Goal: Task Accomplishment & Management: Manage account settings

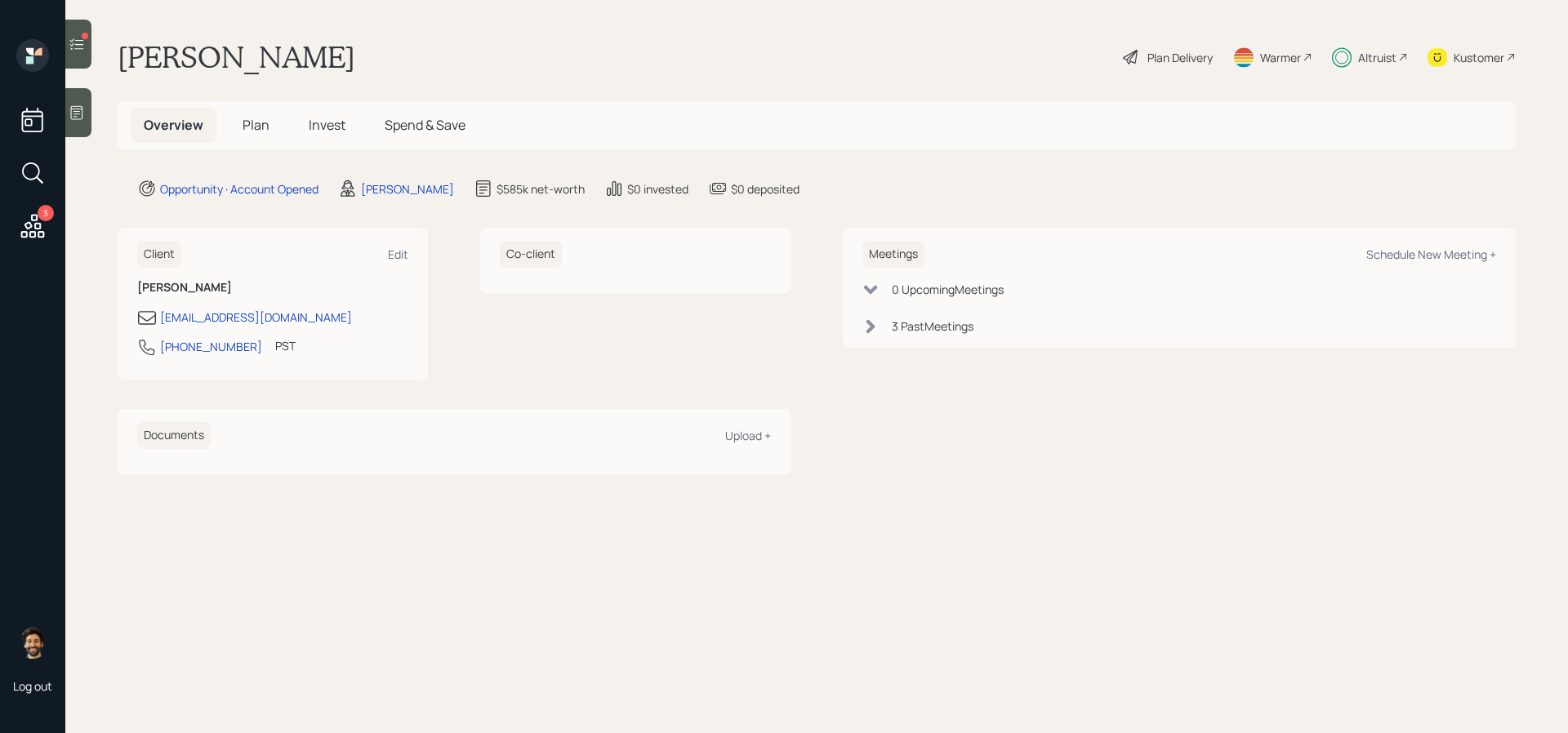
click at [322, 125] on span "Invest" at bounding box center [327, 125] width 37 height 18
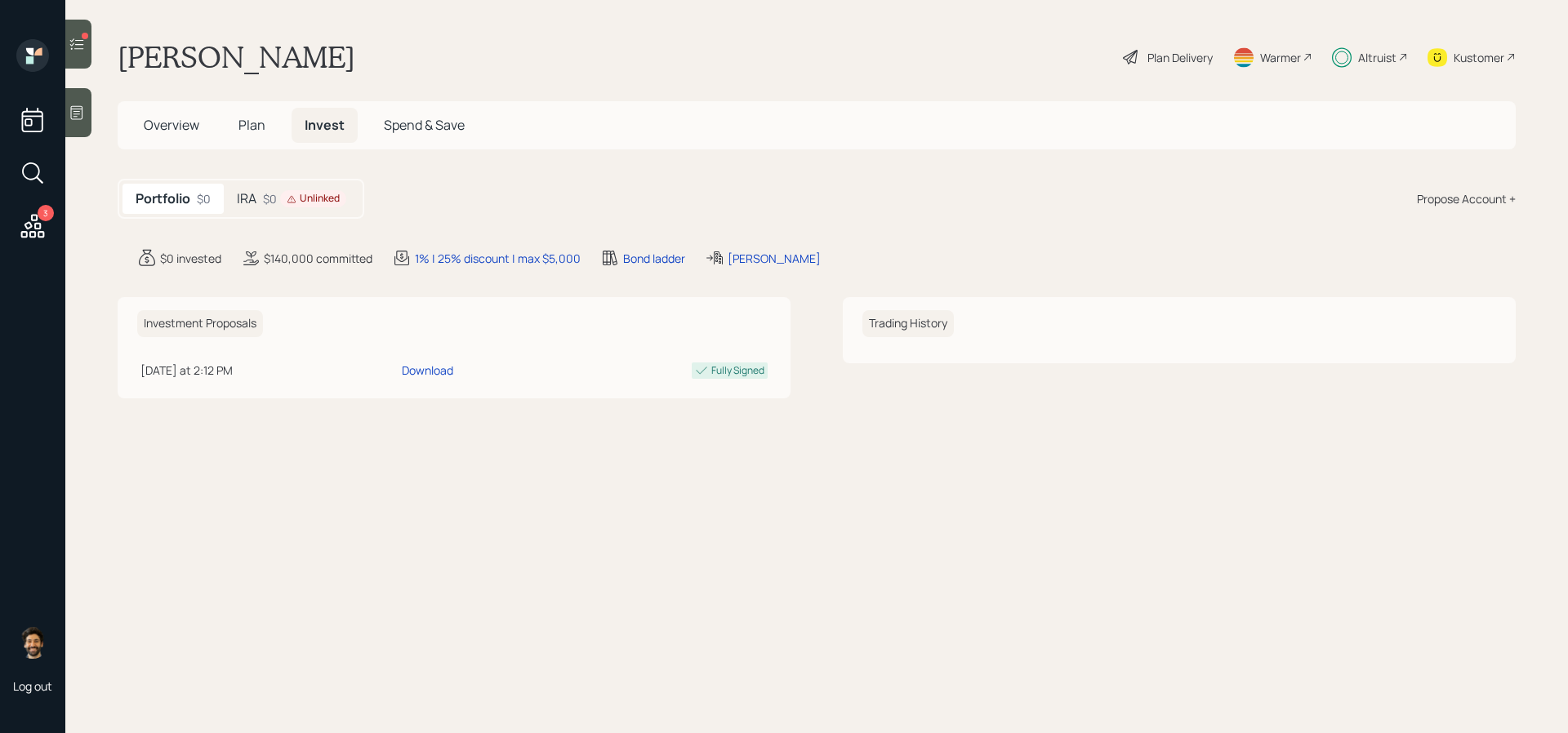
click at [329, 196] on div "Unlinked" at bounding box center [313, 198] width 53 height 14
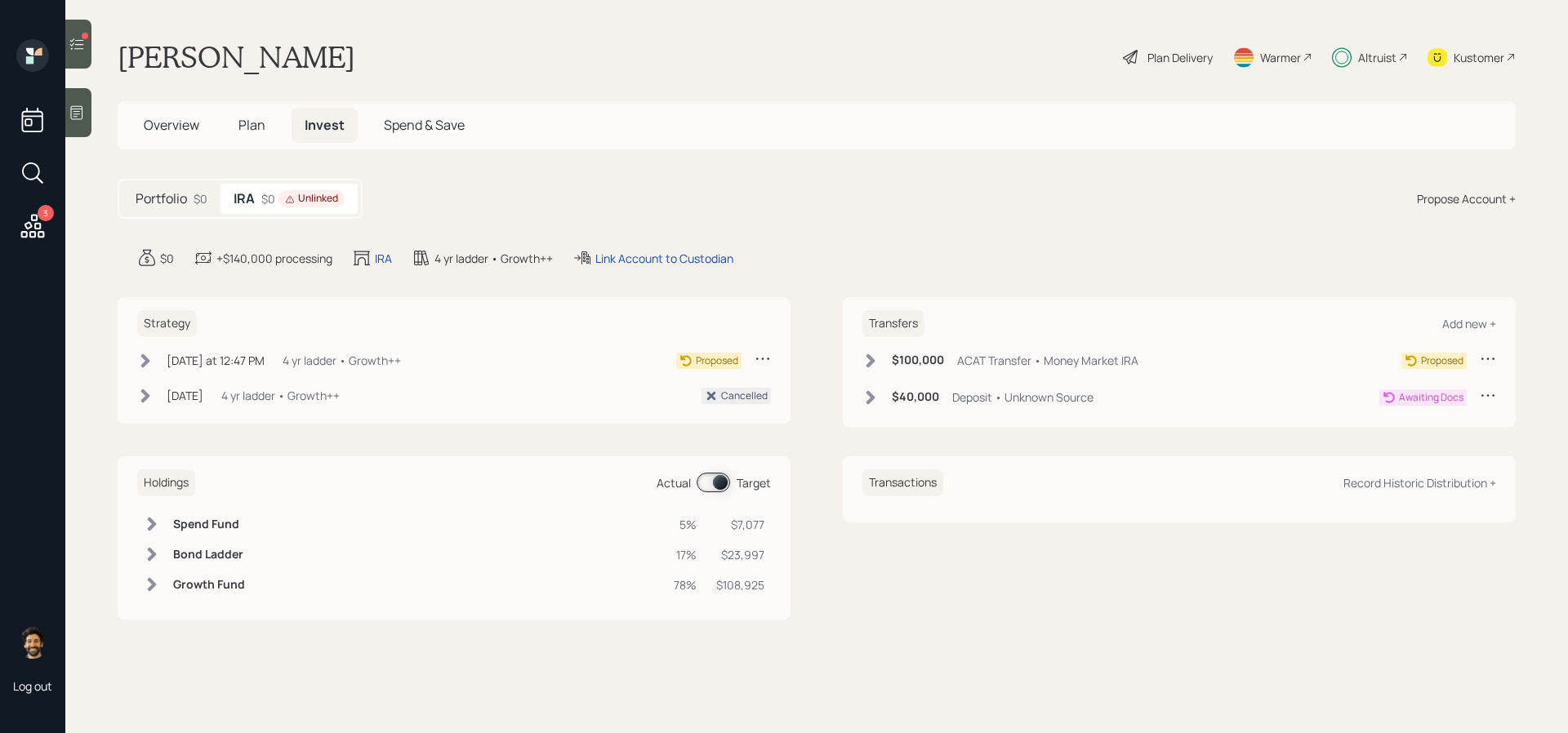
click at [881, 366] on div "$100,000 ACAT Transfer • Money Market IRA" at bounding box center [1000, 361] width 276 height 21
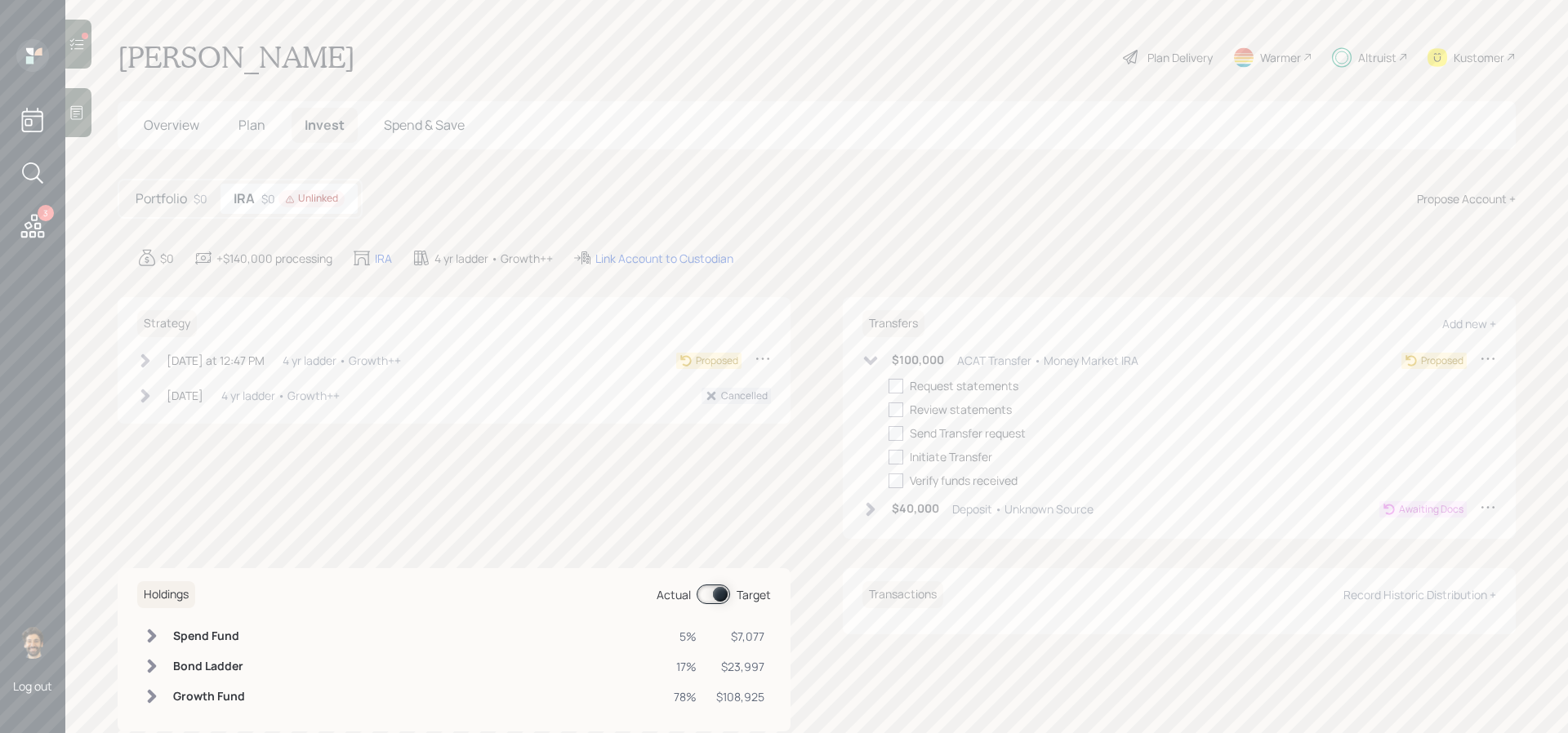
click at [881, 367] on div "$100,000 ACAT Transfer • Money Market IRA" at bounding box center [1000, 361] width 276 height 21
